Goal: Check status

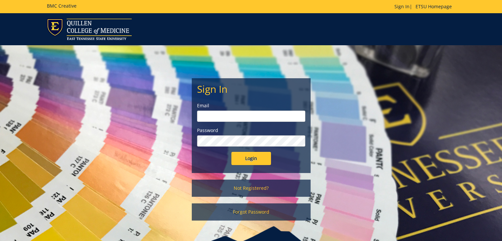
type input "[PERSON_NAME][EMAIL_ADDRESS][DOMAIN_NAME]"
click at [257, 153] on input "Login" at bounding box center [251, 158] width 40 height 13
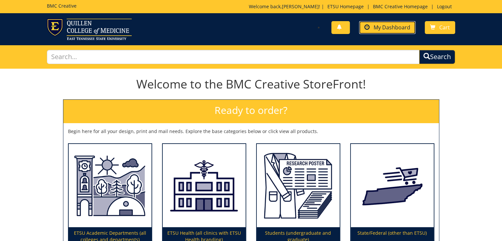
click at [400, 23] on link "My Dashboard" at bounding box center [387, 27] width 56 height 13
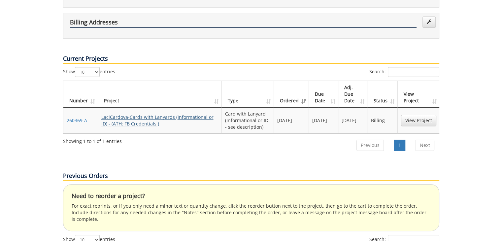
scroll to position [264, 0]
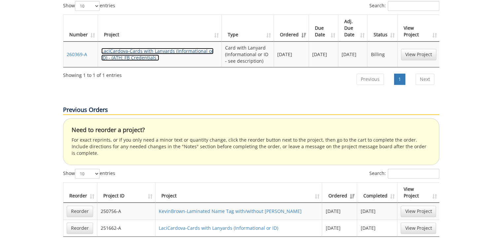
click at [155, 48] on link "LaciCardova-Cards with Lanyards (Informational or ID) - (ATH: FB Credentials )" at bounding box center [157, 54] width 112 height 13
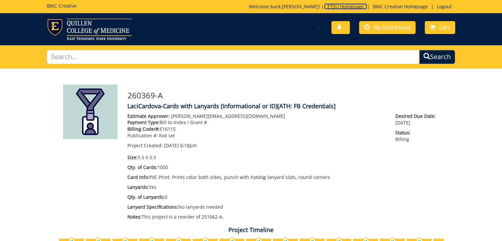
click at [335, 4] on link "ETSU Homepage" at bounding box center [345, 6] width 43 height 6
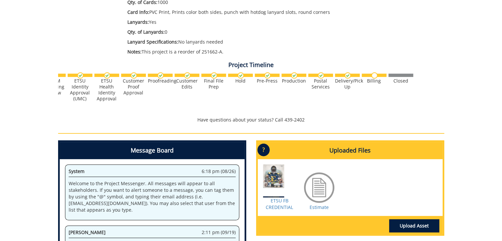
scroll to position [198, 0]
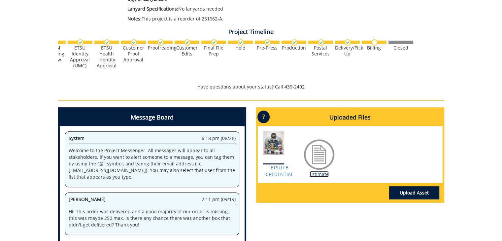
click at [314, 173] on link "Estimate" at bounding box center [318, 174] width 19 height 6
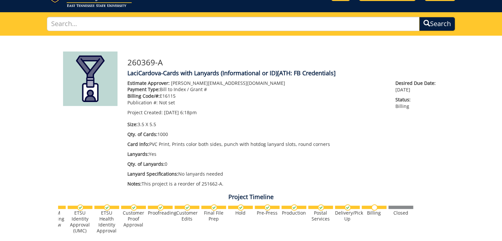
scroll to position [0, 0]
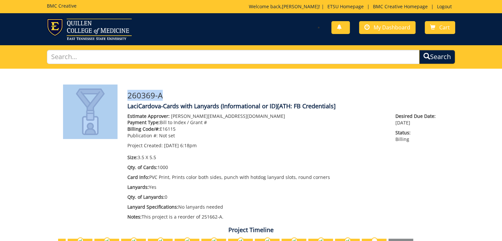
drag, startPoint x: 162, startPoint y: 94, endPoint x: 117, endPoint y: 95, distance: 44.2
copy div "260369-A"
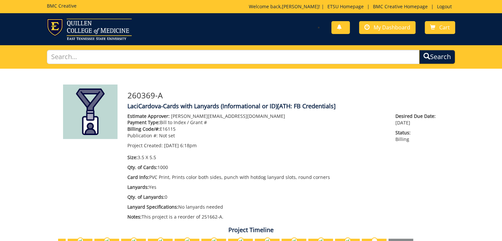
click at [256, 141] on div "Estimate Approver: cardova@etsu.edu Payment Type: Bill to Index / Grant # Billi…" at bounding box center [256, 131] width 258 height 36
